Goal: Task Accomplishment & Management: Manage account settings

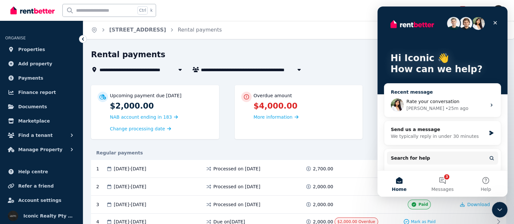
click at [446, 110] on div "• 25m ago" at bounding box center [457, 108] width 23 height 7
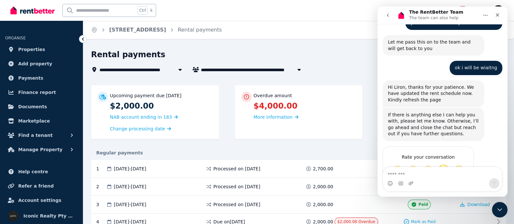
scroll to position [569, 0]
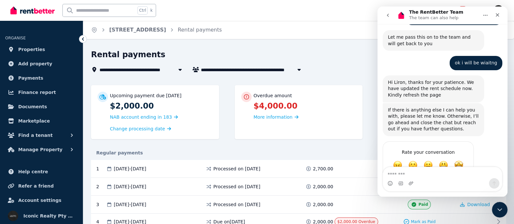
drag, startPoint x: 416, startPoint y: 178, endPoint x: 414, endPoint y: 174, distance: 4.8
click at [415, 175] on div "Intercom messenger" at bounding box center [442, 179] width 119 height 24
click at [414, 174] on textarea "Message…" at bounding box center [442, 172] width 119 height 11
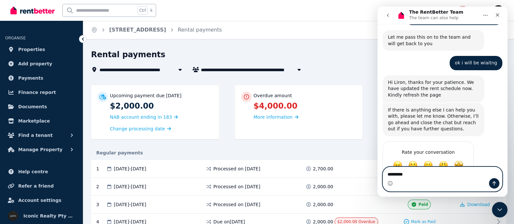
type textarea "*********"
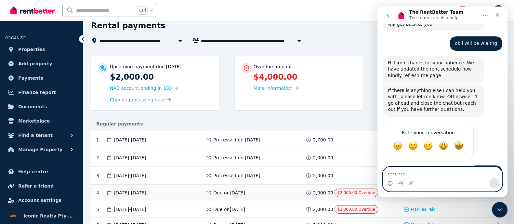
scroll to position [40, 0]
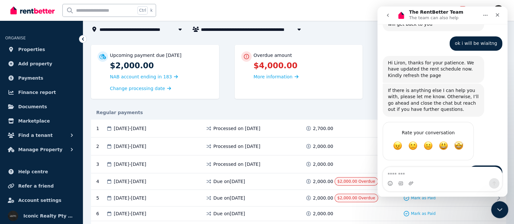
click at [494, 213] on div "Close Intercom Messenger" at bounding box center [499, 209] width 16 height 16
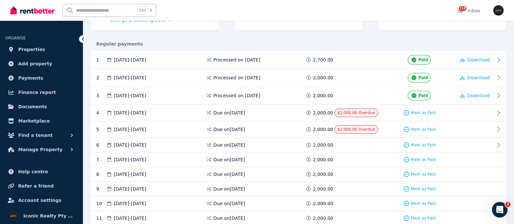
scroll to position [122, 0]
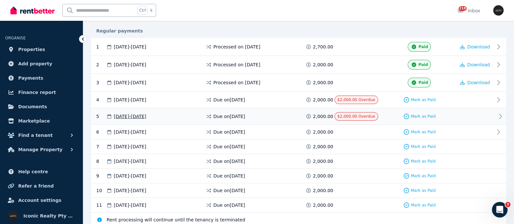
click at [213, 114] on span "Due on [DATE]" at bounding box center [229, 116] width 32 height 7
click at [426, 100] on span "Mark as Paid" at bounding box center [423, 99] width 25 height 5
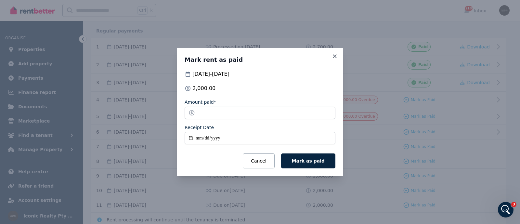
click at [169, 111] on div "Mark rent as paid [DATE] - [DATE] 2,000.00 Amount paid* ******* Receipt Date Ca…" at bounding box center [260, 112] width 520 height 224
click at [333, 58] on icon at bounding box center [335, 56] width 4 height 4
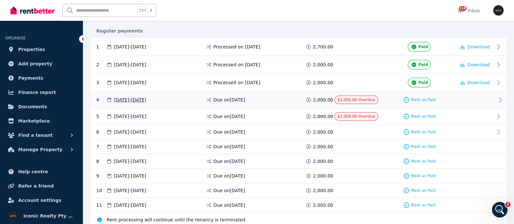
click at [350, 101] on span "$2,000.00 Overdue" at bounding box center [357, 100] width 38 height 5
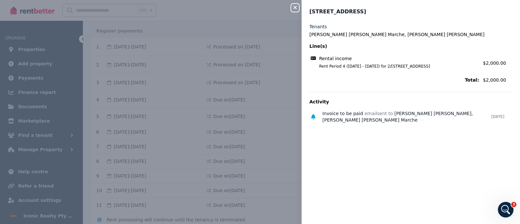
click at [231, 103] on div "Close panel 2/[STREET_ADDRESS] - 80 Tenants Théo [PERSON_NAME], [PERSON_NAME] […" at bounding box center [260, 112] width 520 height 224
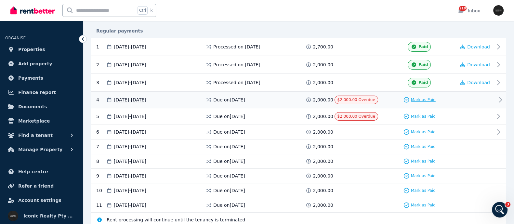
click at [421, 101] on div "Mark as Paid" at bounding box center [419, 100] width 33 height 7
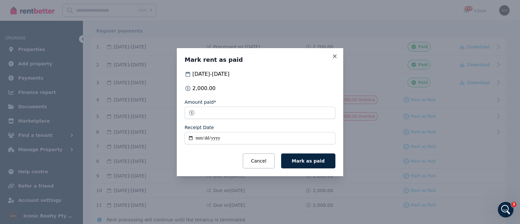
click at [190, 137] on input "Receipt Date" at bounding box center [260, 138] width 151 height 12
type input "**********"
click at [303, 161] on span "Mark as paid" at bounding box center [308, 160] width 33 height 5
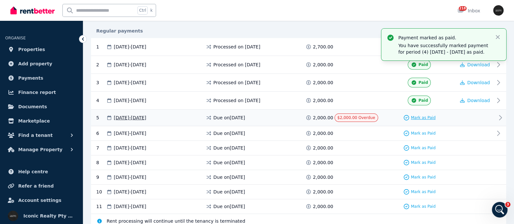
click at [424, 116] on span "Mark as Paid" at bounding box center [423, 117] width 25 height 5
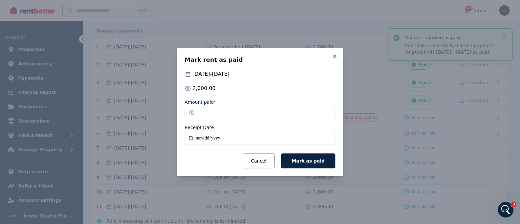
click at [191, 137] on input "Receipt Date" at bounding box center [260, 138] width 151 height 12
type input "**********"
click at [308, 158] on span "Mark as paid" at bounding box center [308, 160] width 33 height 5
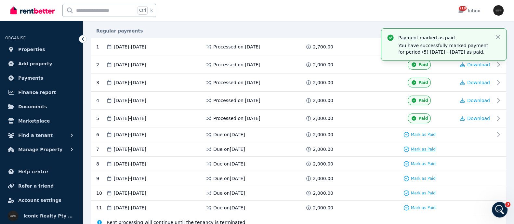
click at [409, 147] on icon at bounding box center [406, 149] width 7 height 7
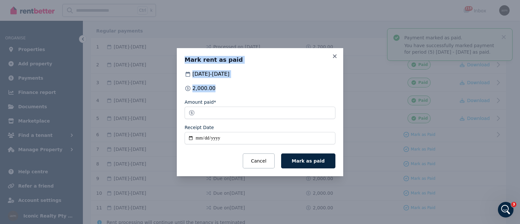
click at [333, 56] on icon at bounding box center [335, 56] width 7 height 6
